Goal: Information Seeking & Learning: Find specific fact

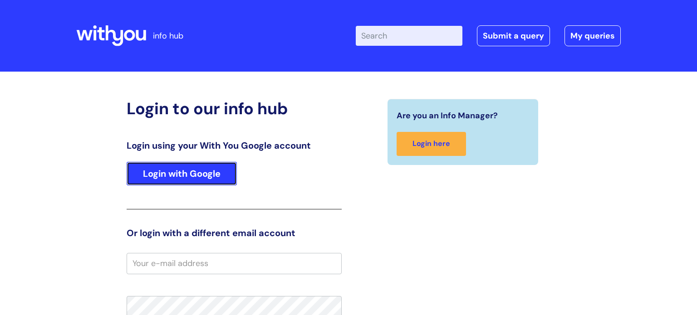
click at [192, 180] on link "Login with Google" at bounding box center [182, 174] width 110 height 24
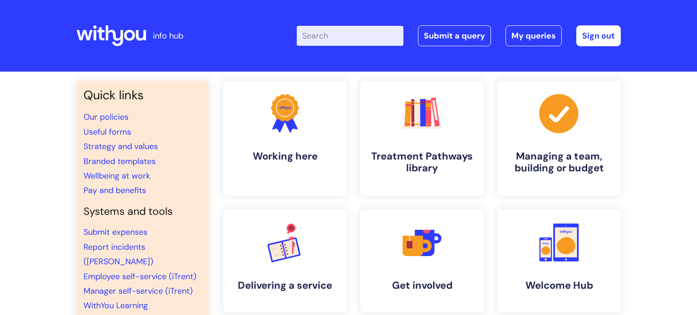
click at [361, 41] on input "Enter your search term here..." at bounding box center [350, 36] width 107 height 20
type input "network"
click button "Search" at bounding box center [0, 0] width 0 height 0
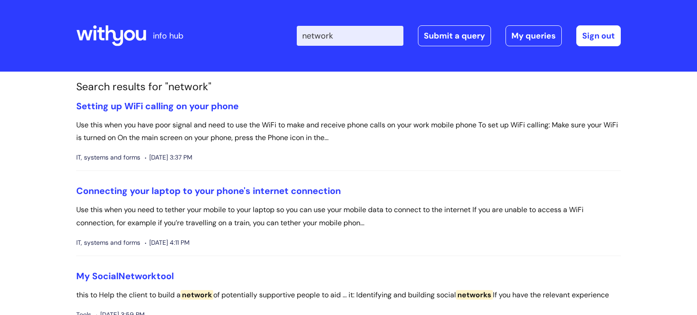
click at [364, 35] on input "network" at bounding box center [350, 36] width 107 height 20
type input "wifi"
click button "Search" at bounding box center [0, 0] width 0 height 0
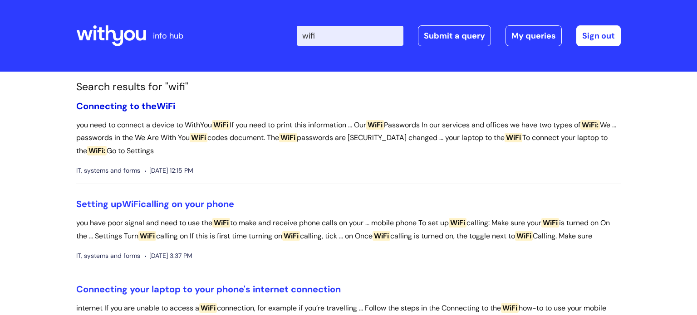
click at [139, 107] on link "Connecting to the WiFi" at bounding box center [125, 106] width 99 height 12
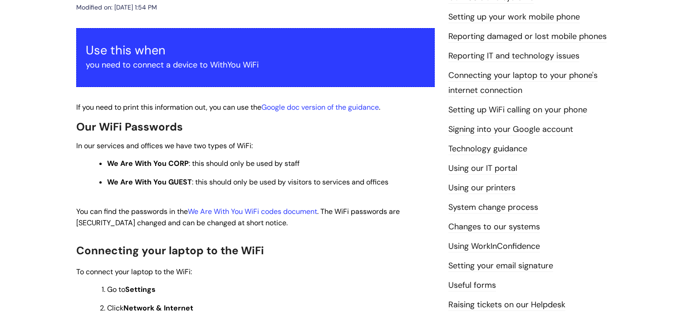
scroll to position [147, 0]
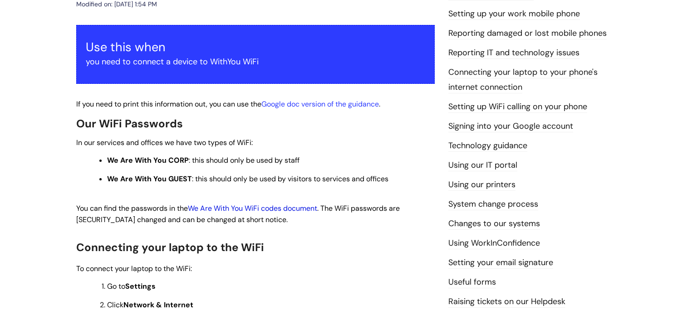
click at [240, 211] on link "We Are With You WiFi codes document" at bounding box center [252, 209] width 129 height 10
